Goal: Task Accomplishment & Management: Manage account settings

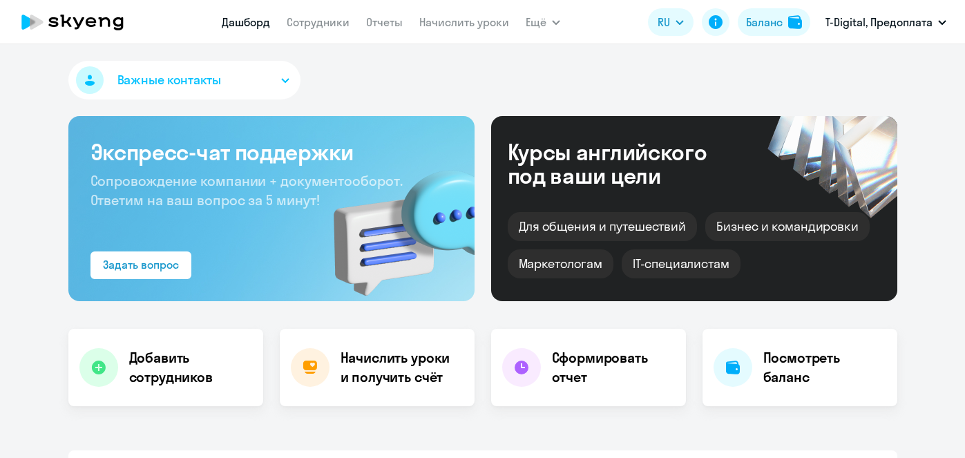
select select "30"
click at [305, 23] on link "Сотрудники" at bounding box center [318, 22] width 63 height 14
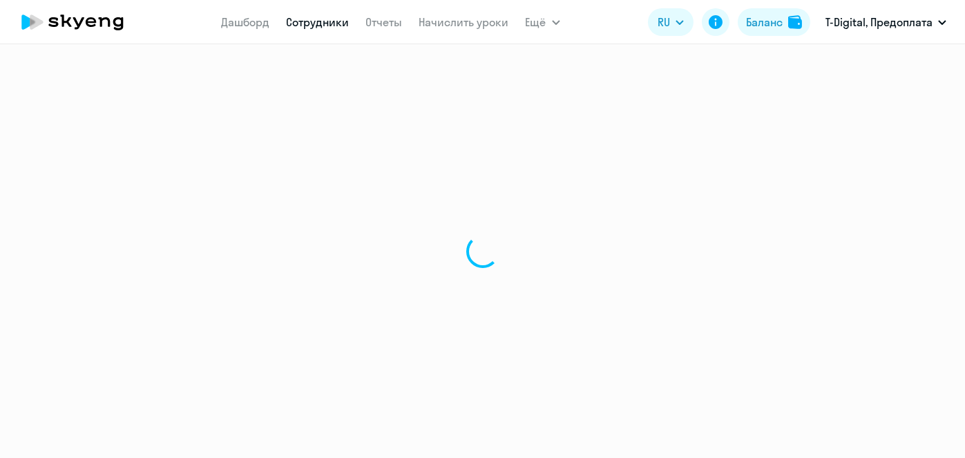
select select "30"
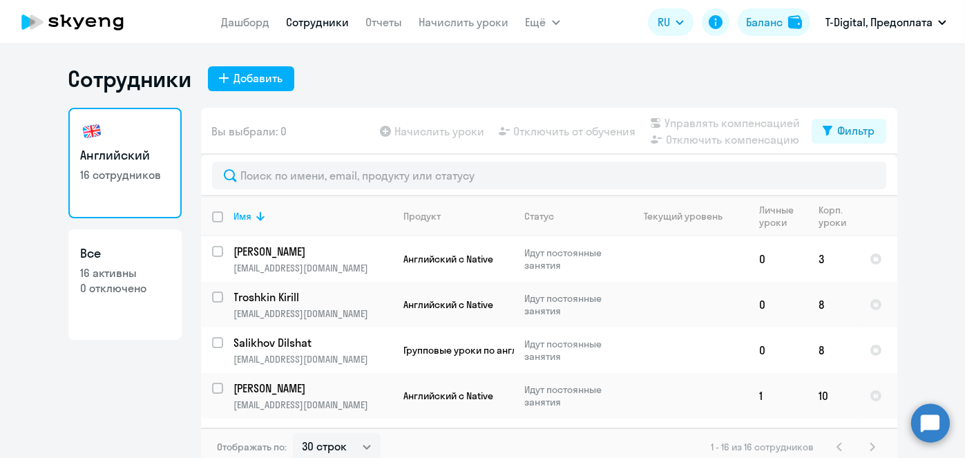
click at [611, 81] on div "Сотрудники Добавить" at bounding box center [482, 79] width 829 height 28
click at [471, 24] on link "Начислить уроки" at bounding box center [464, 22] width 90 height 14
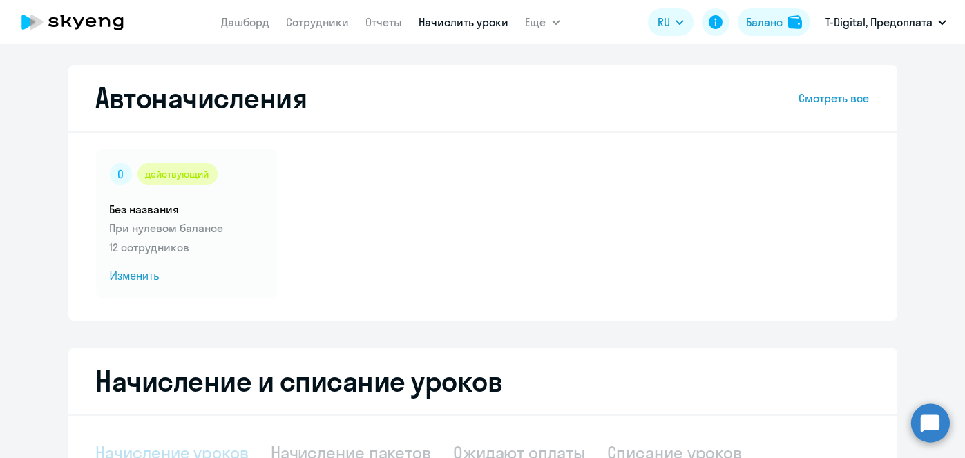
select select "10"
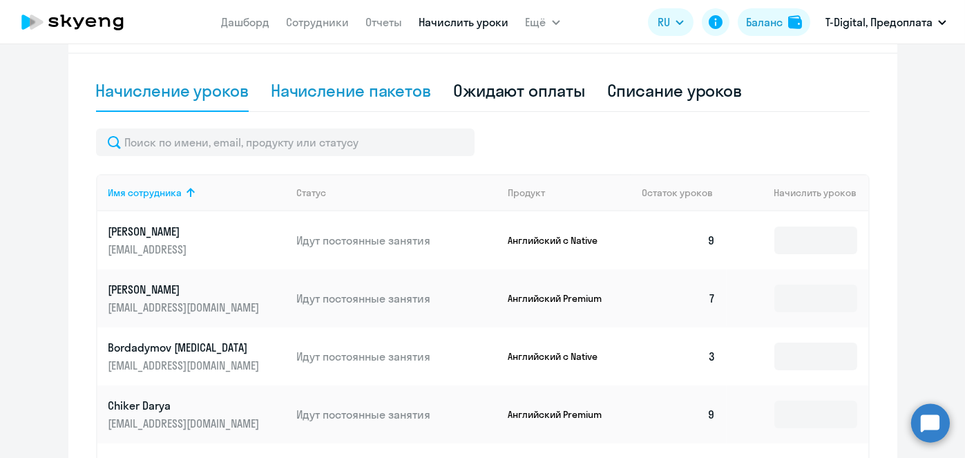
click at [381, 95] on div "Начисление пакетов" at bounding box center [351, 90] width 160 height 22
select select "10"
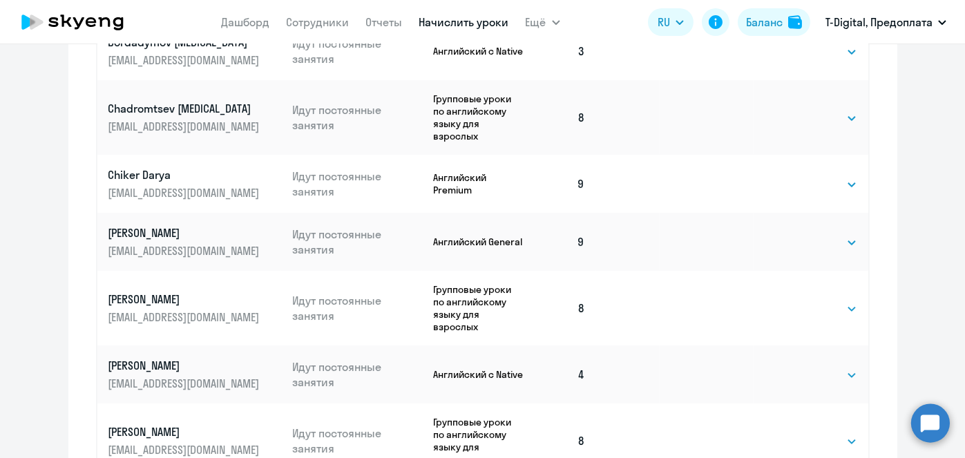
scroll to position [794, 0]
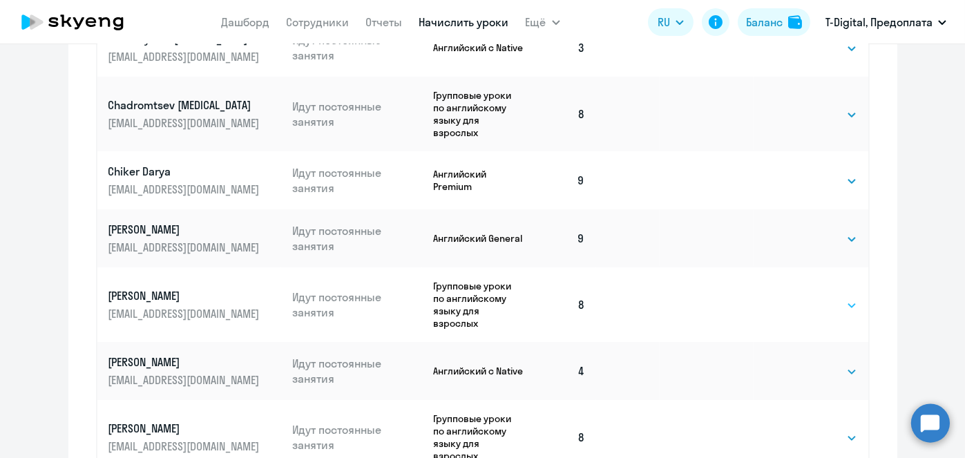
click at [830, 299] on select "Выбрать 4 8 16 32 48 64 96" at bounding box center [828, 305] width 57 height 17
select select "4"
click at [800, 297] on select "Выбрать 4 8 16 32 48 64 96" at bounding box center [828, 305] width 57 height 17
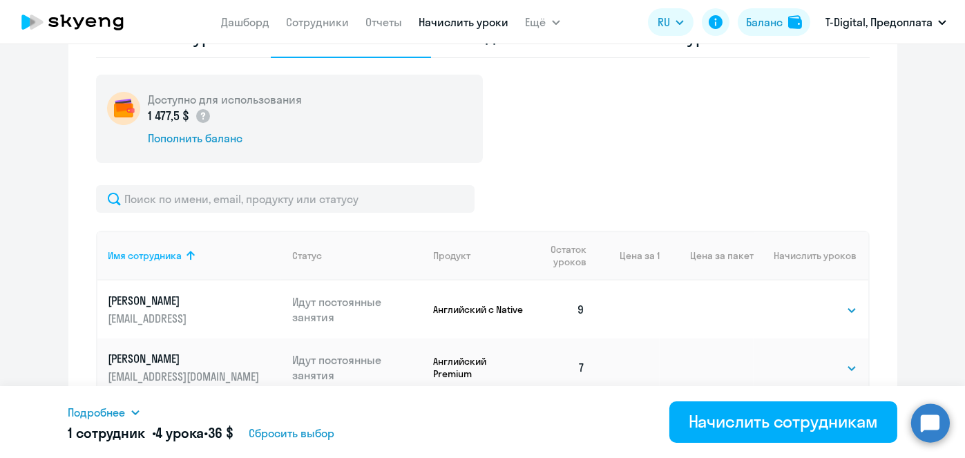
scroll to position [412, 0]
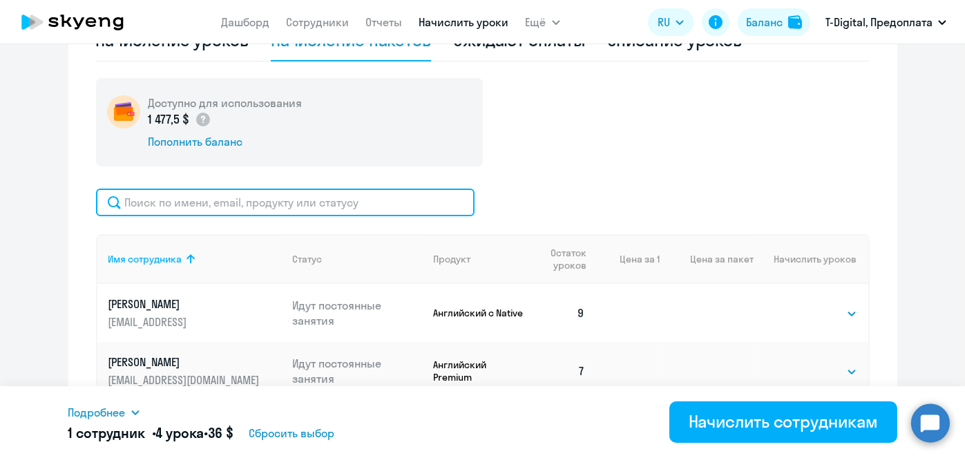
click at [445, 200] on input "text" at bounding box center [285, 203] width 378 height 28
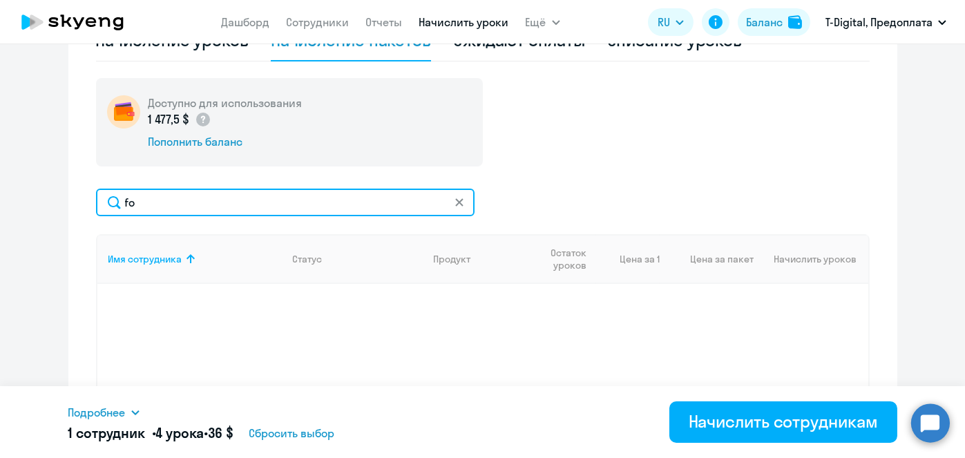
type input "f"
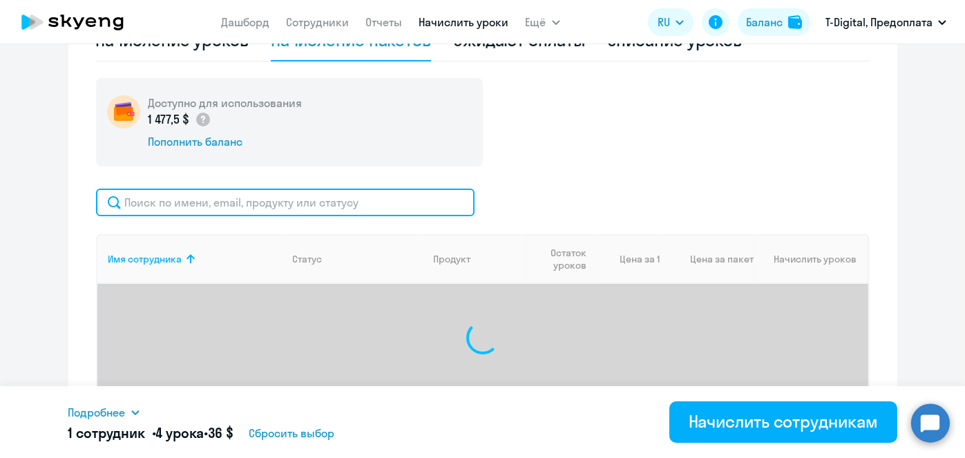
type input "g"
select select "4"
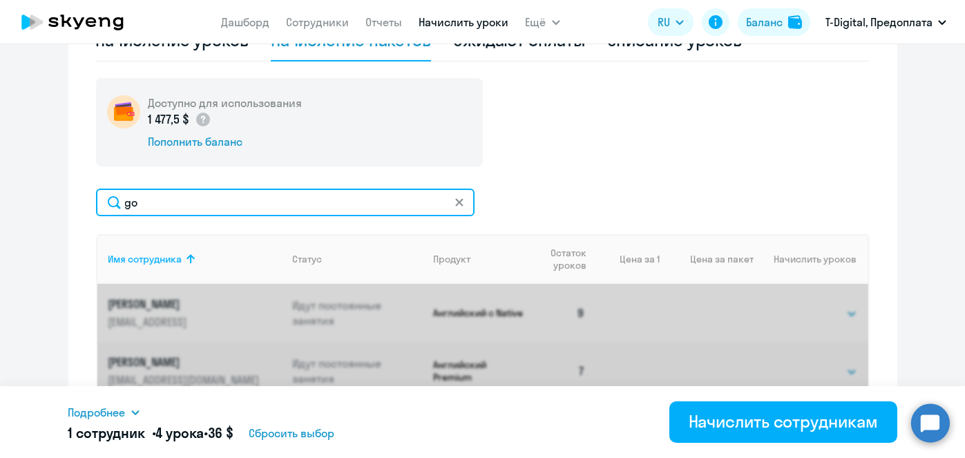
type input "gor"
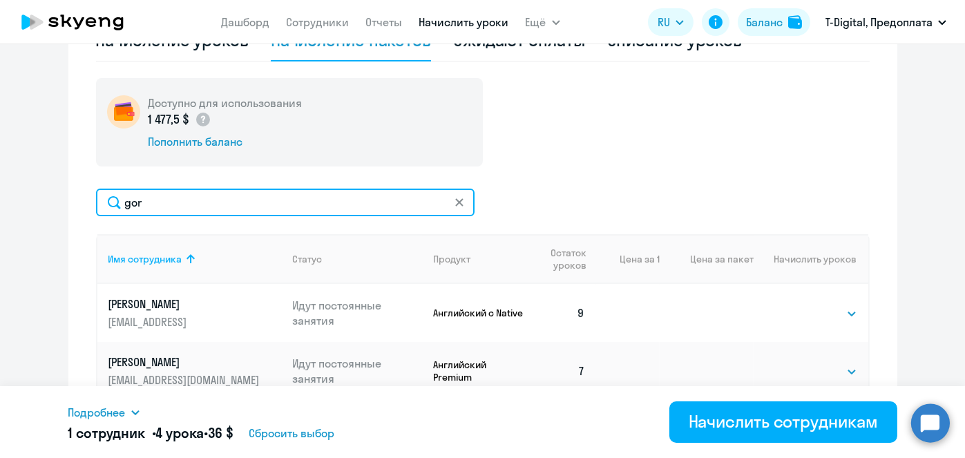
select select "4"
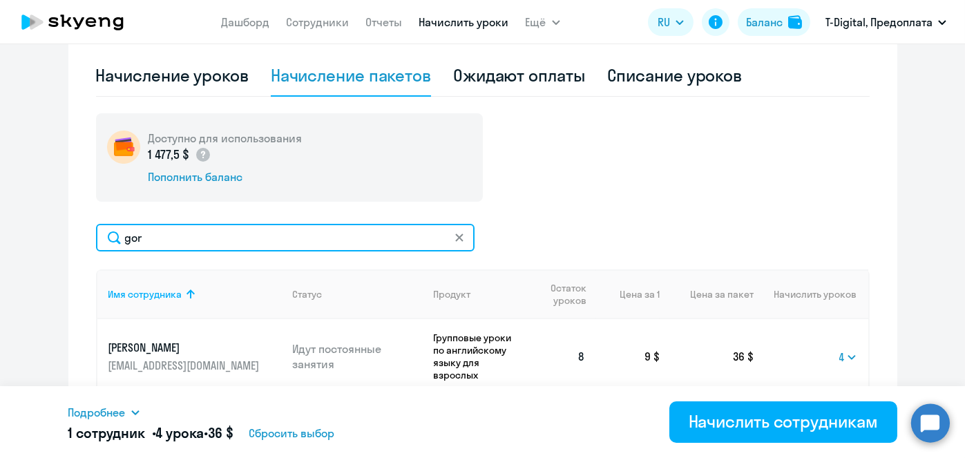
scroll to position [383, 0]
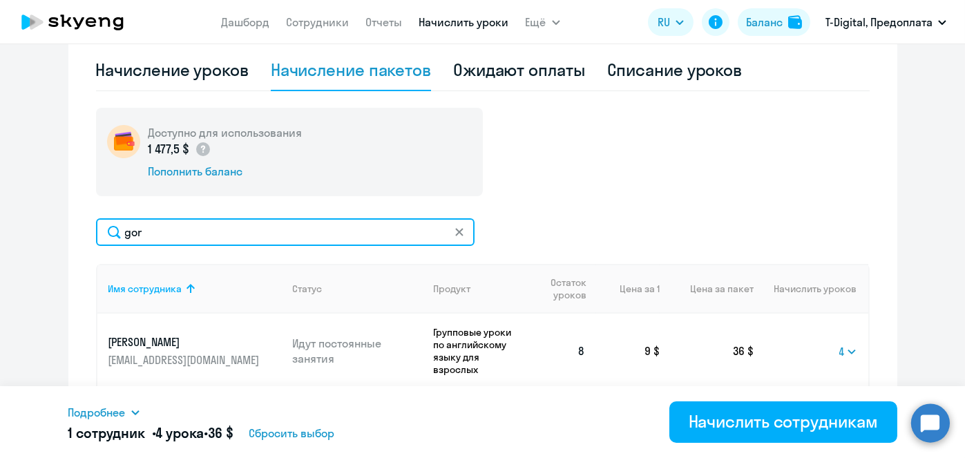
type input "gor"
